Goal: Task Accomplishment & Management: Manage account settings

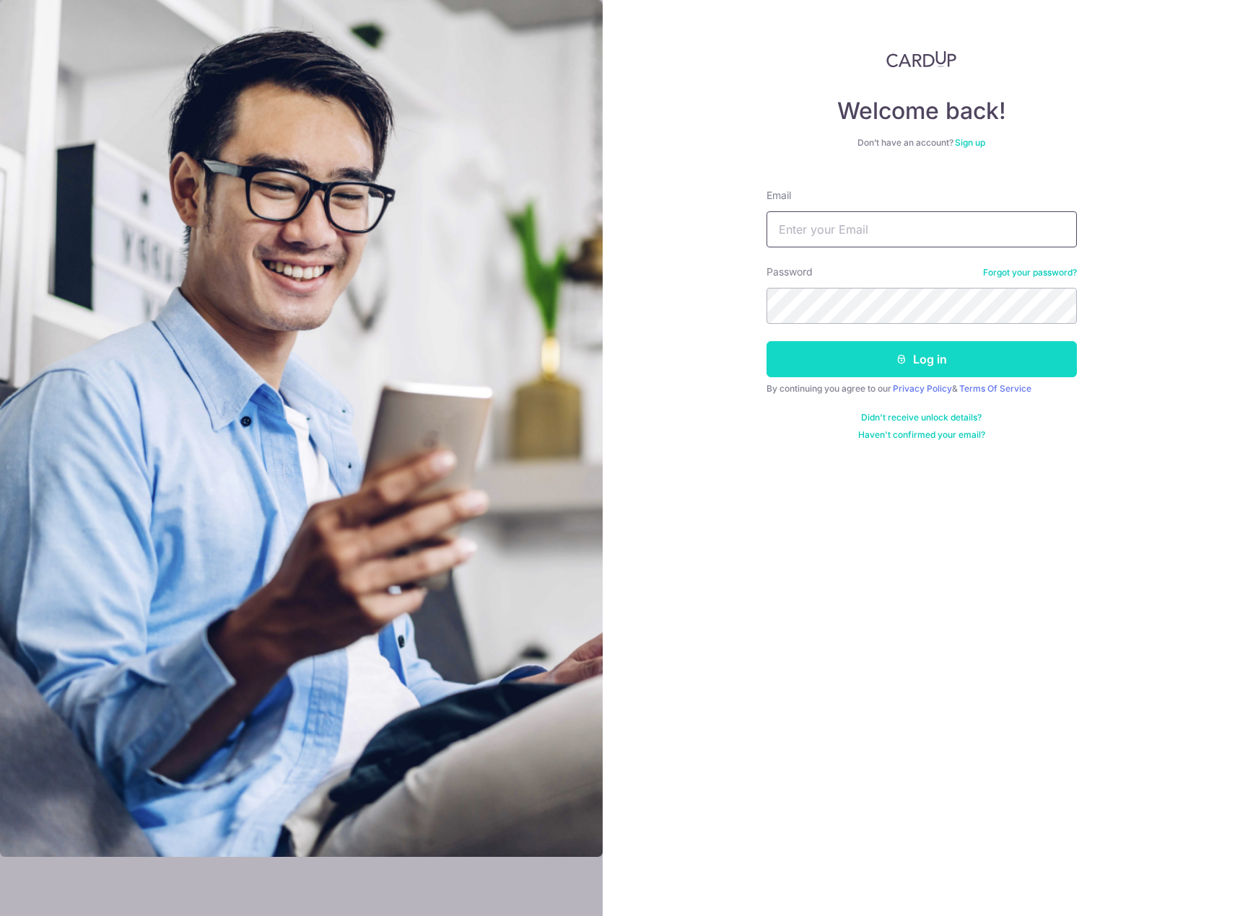
type input "[EMAIL_ADDRESS][DOMAIN_NAME]"
click at [856, 360] on button "Log in" at bounding box center [921, 359] width 310 height 36
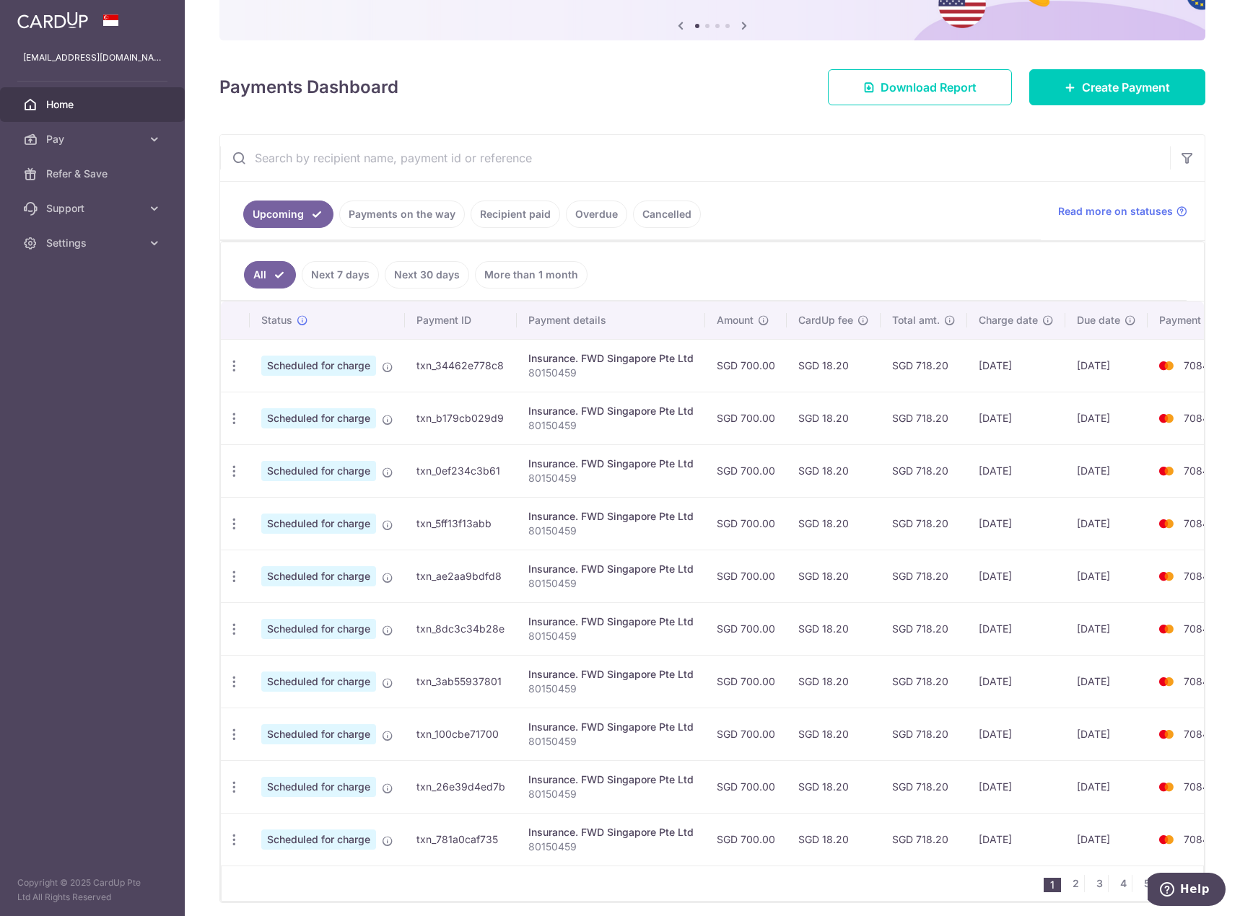
scroll to position [206, 0]
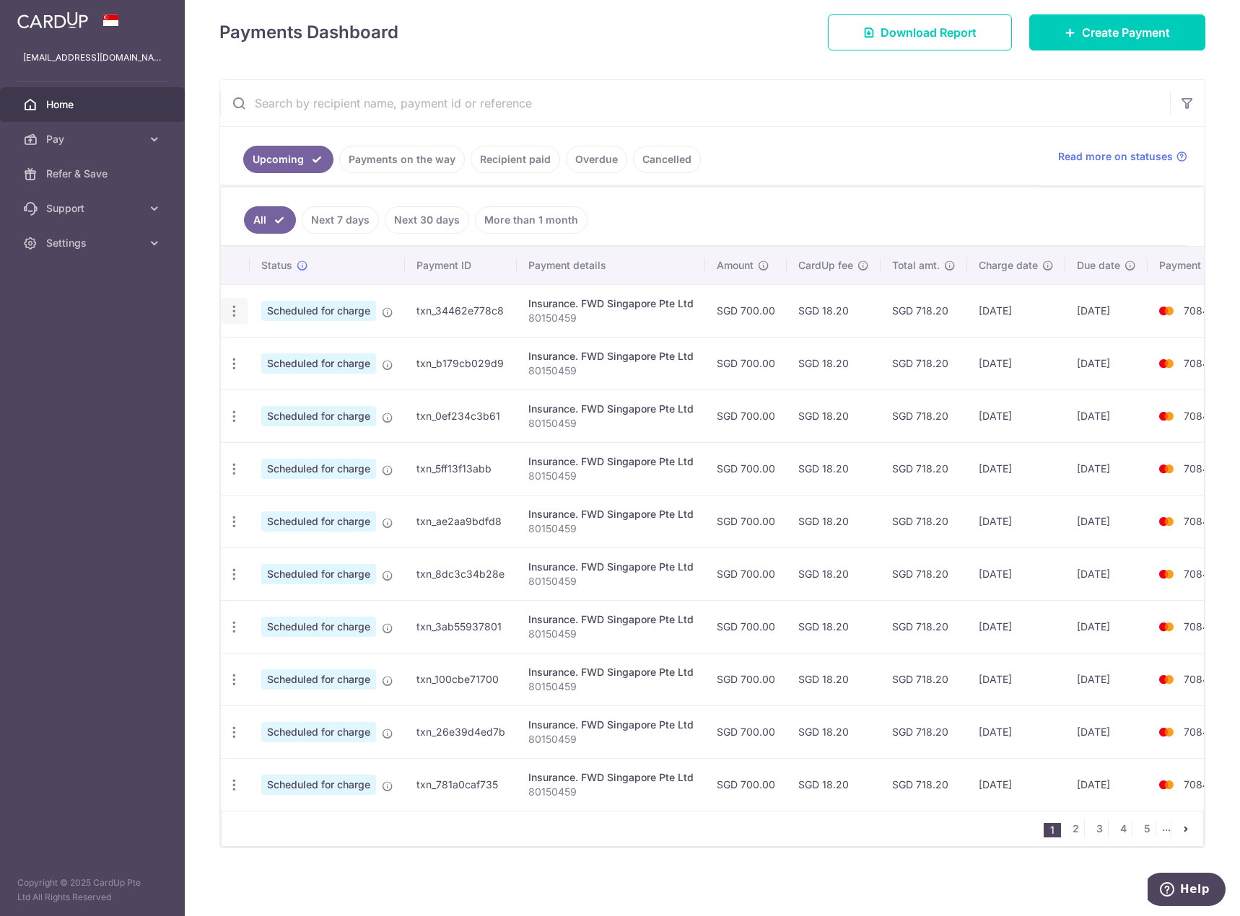
click at [238, 307] on icon "button" at bounding box center [234, 311] width 15 height 15
click at [277, 377] on span "Cancel payment" at bounding box center [311, 385] width 97 height 17
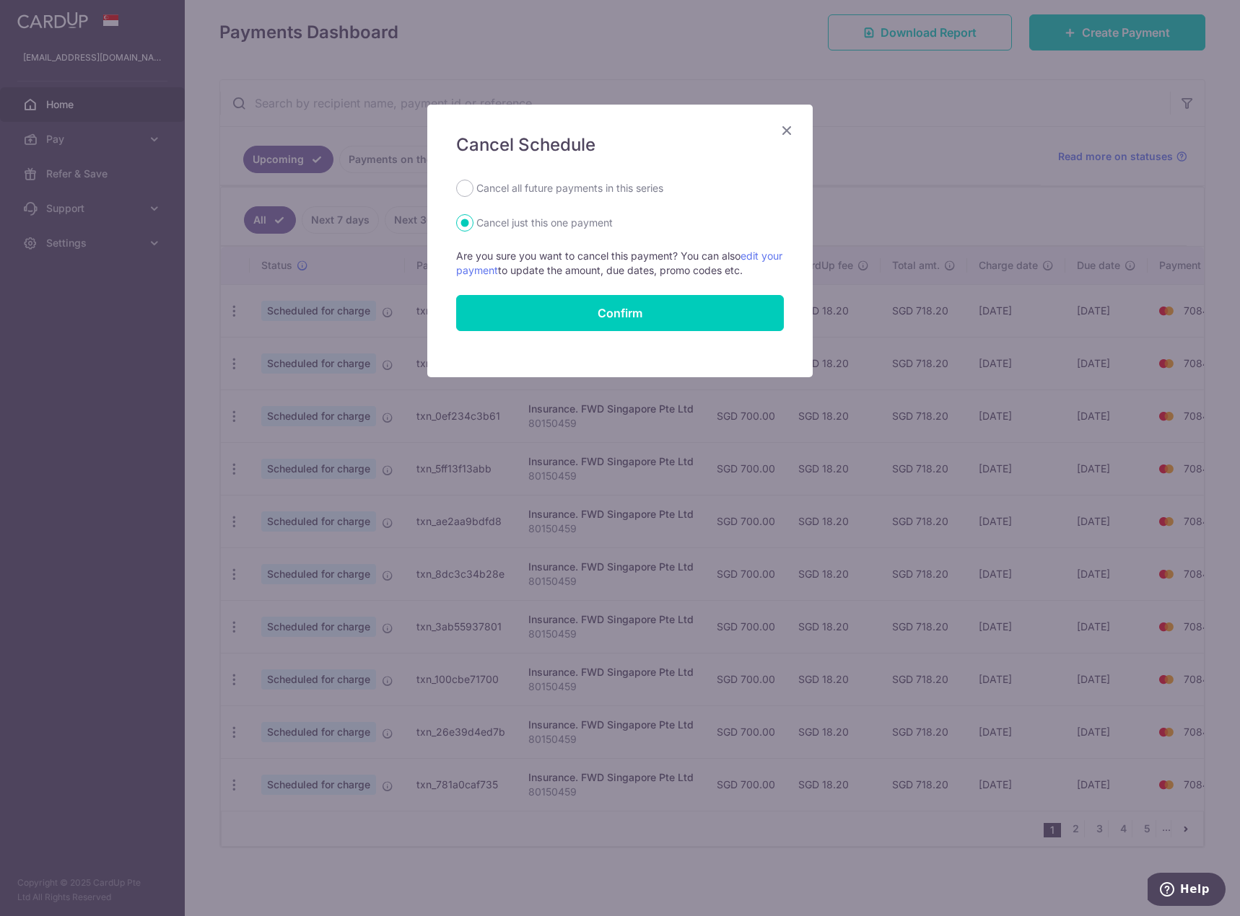
click at [555, 188] on label "Cancel all future payments in this series" at bounding box center [569, 188] width 187 height 17
click at [473, 188] on input "Cancel all future payments in this series" at bounding box center [464, 188] width 17 height 17
radio input "true"
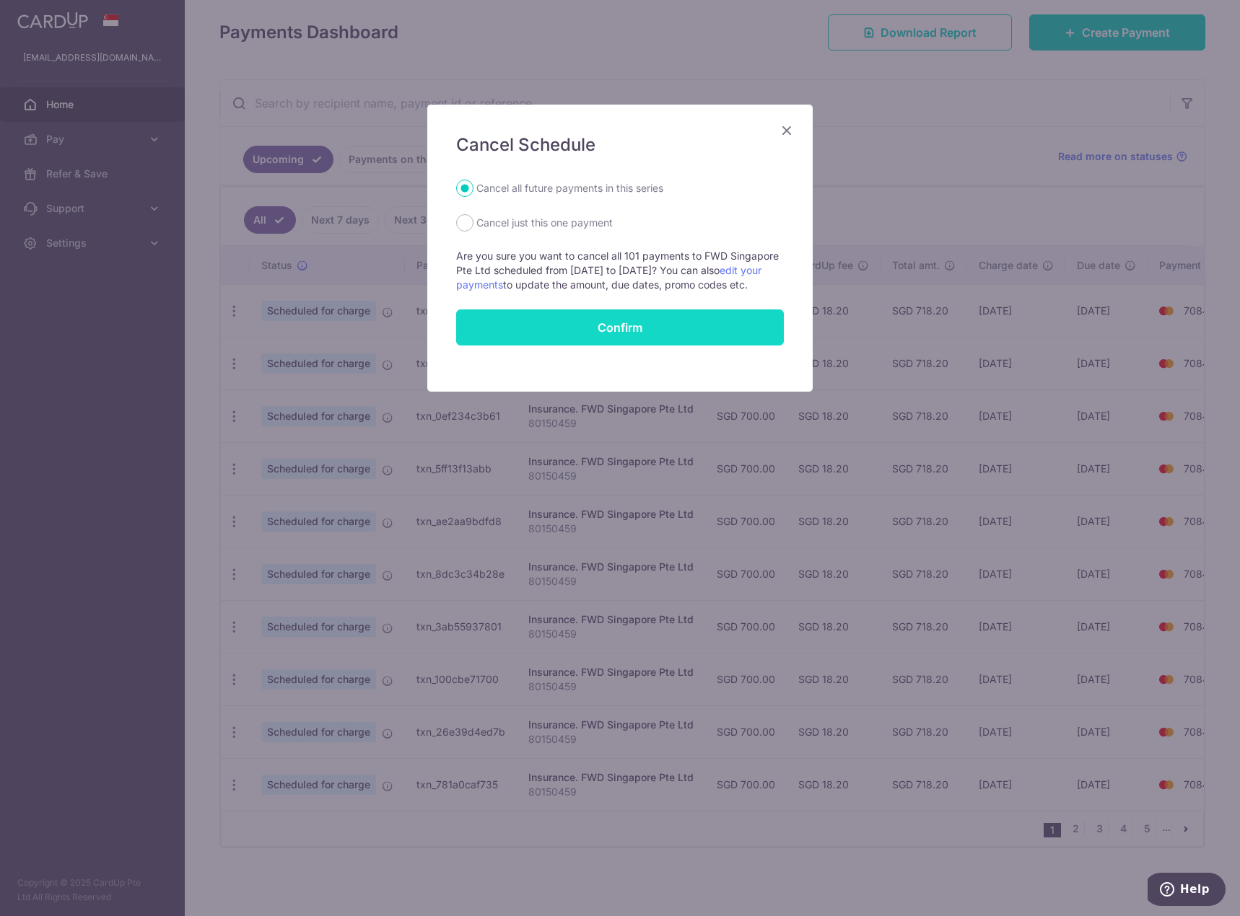
click at [569, 327] on button "Confirm" at bounding box center [620, 328] width 328 height 36
